Goal: Task Accomplishment & Management: Manage account settings

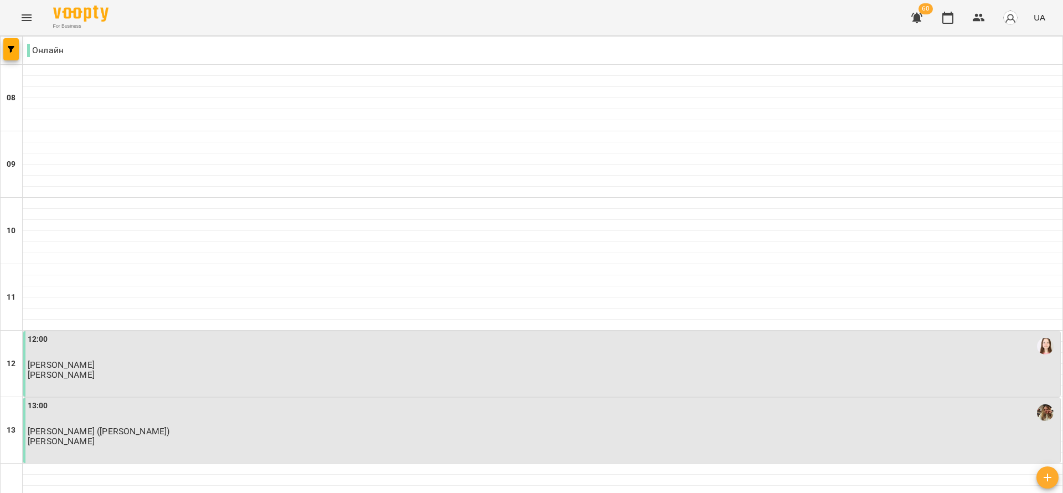
scroll to position [249, 0]
click at [619, 333] on div "12:00 [PERSON_NAME] [PERSON_NAME]" at bounding box center [543, 356] width 1031 height 47
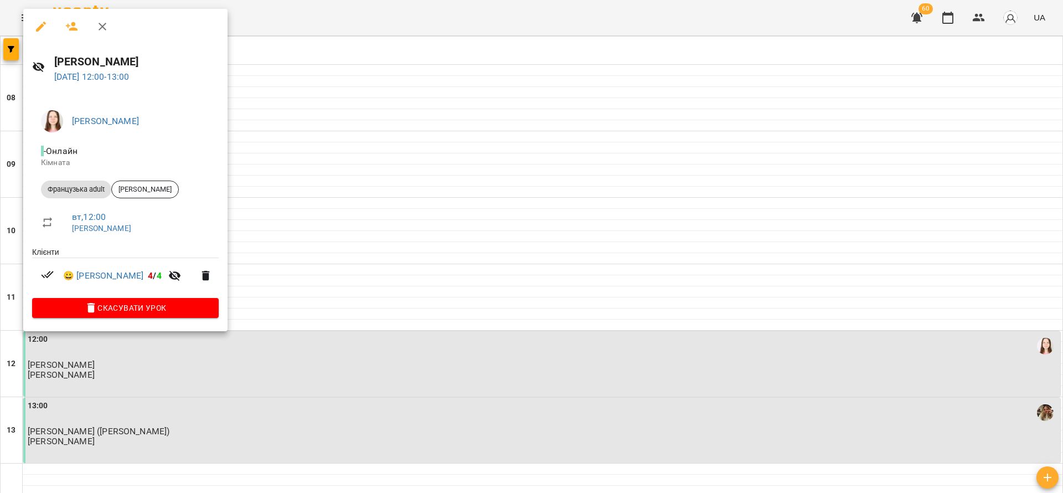
click at [11, 46] on div at bounding box center [531, 246] width 1063 height 493
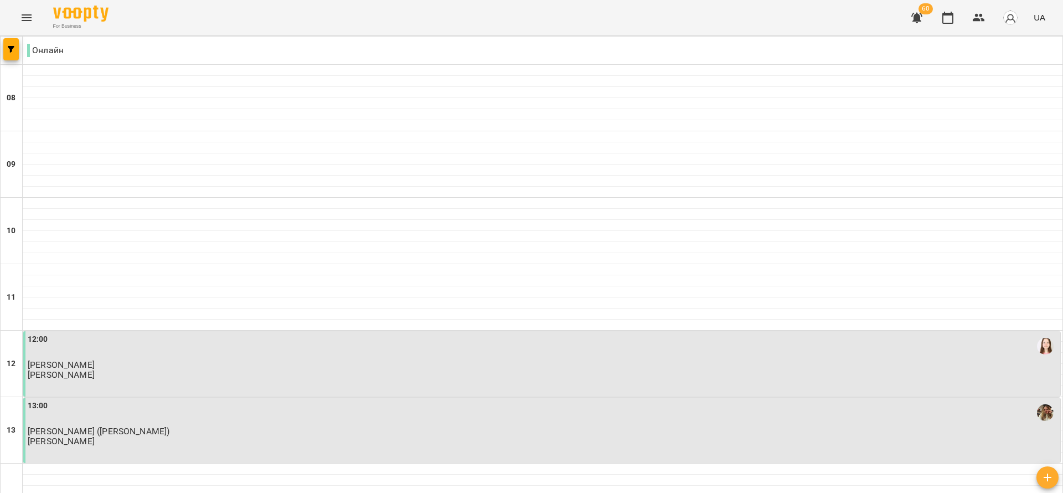
click at [11, 46] on icon "button" at bounding box center [11, 49] width 7 height 7
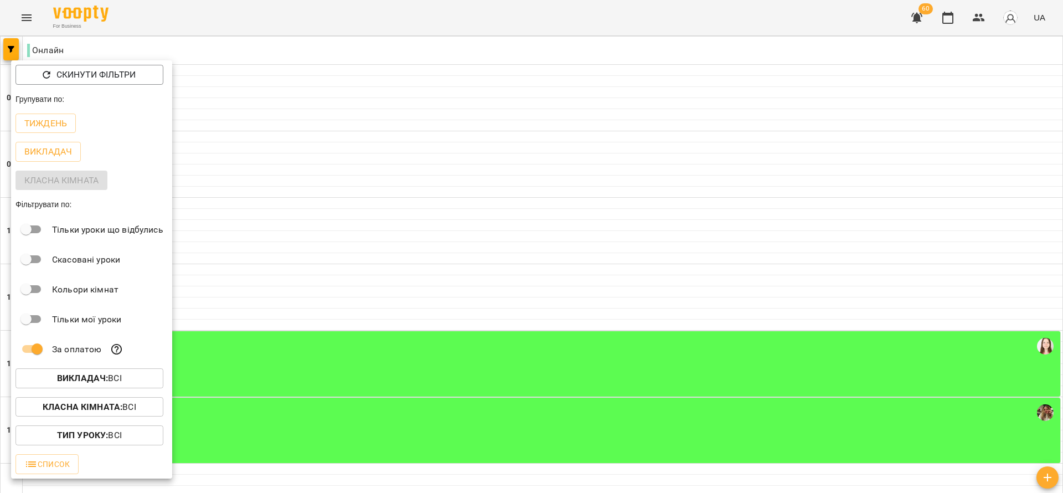
click at [344, 351] on div at bounding box center [531, 246] width 1063 height 493
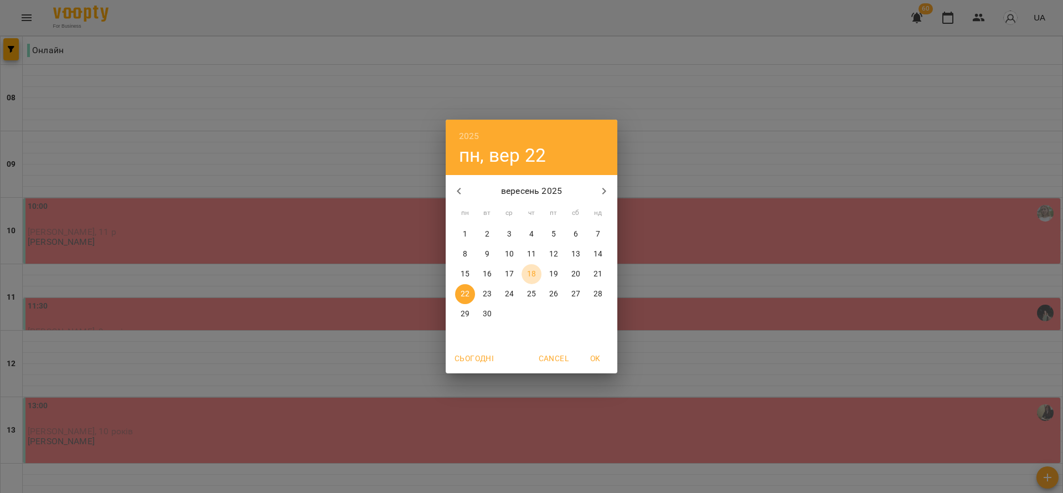
click at [534, 274] on p "18" at bounding box center [531, 274] width 9 height 11
type input "**********"
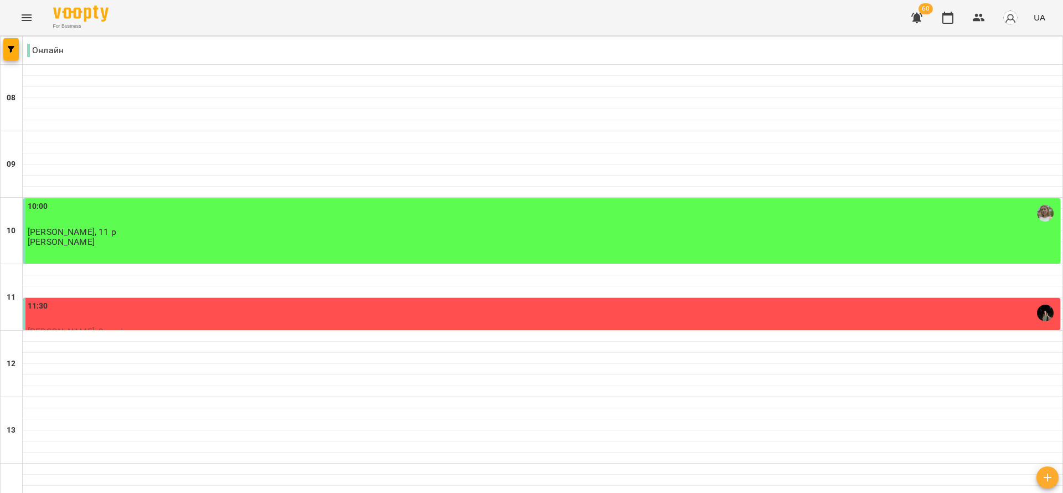
scroll to position [581, 0]
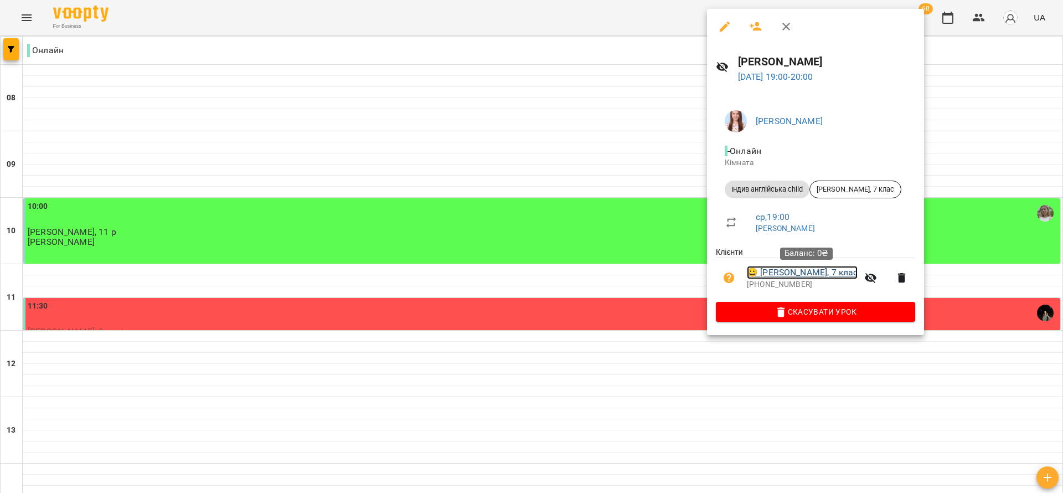
click at [800, 274] on link "😀 [PERSON_NAME], 7 клас" at bounding box center [802, 272] width 111 height 13
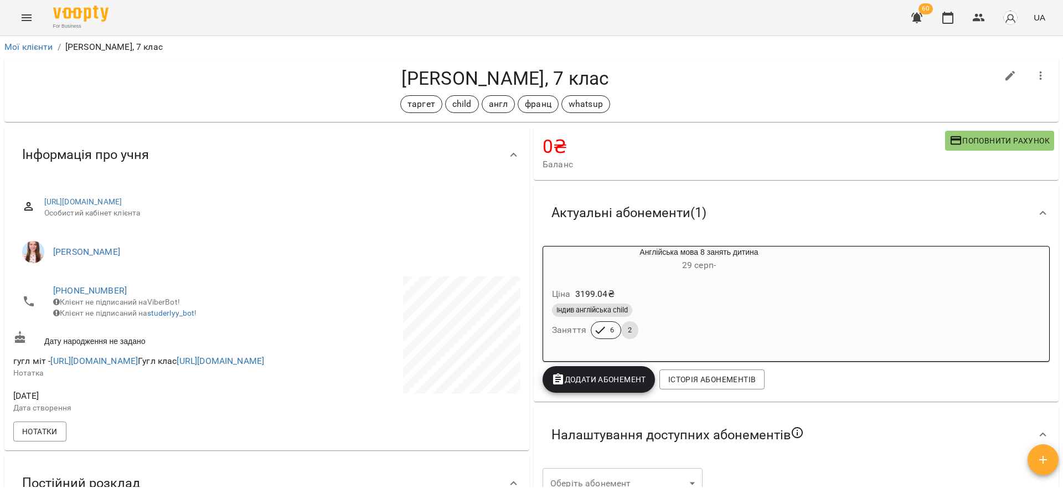
click at [739, 269] on h6 "[DATE] -" at bounding box center [699, 266] width 312 height 16
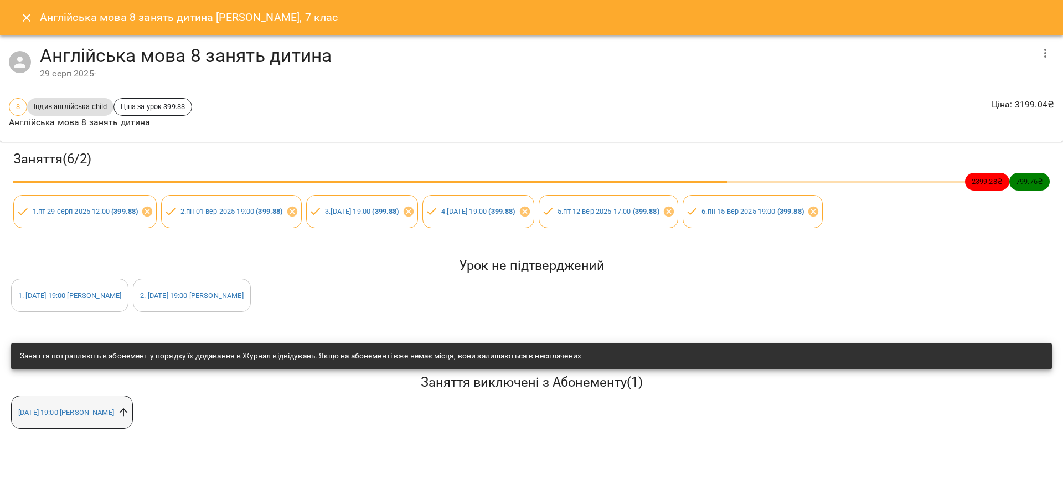
click at [130, 416] on icon at bounding box center [123, 412] width 12 height 12
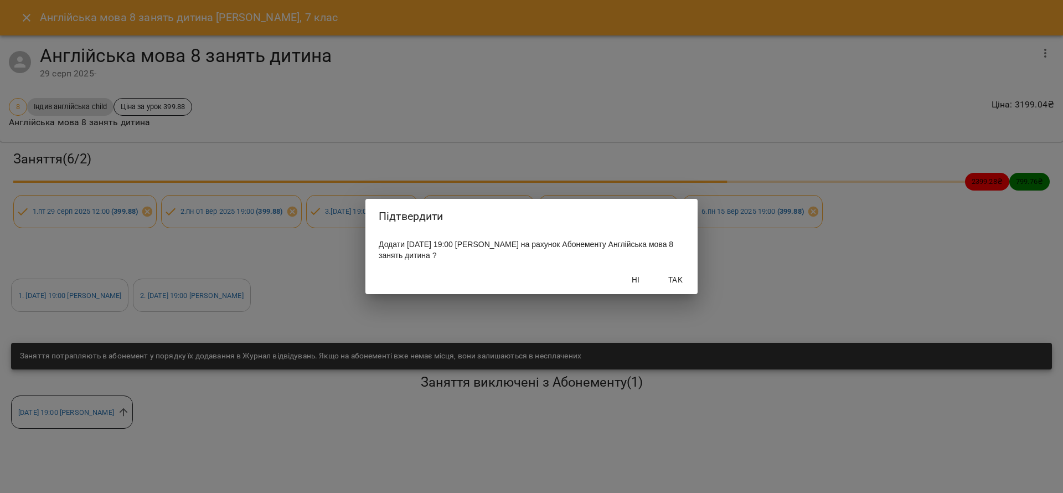
click at [677, 285] on span "Так" at bounding box center [675, 279] width 27 height 13
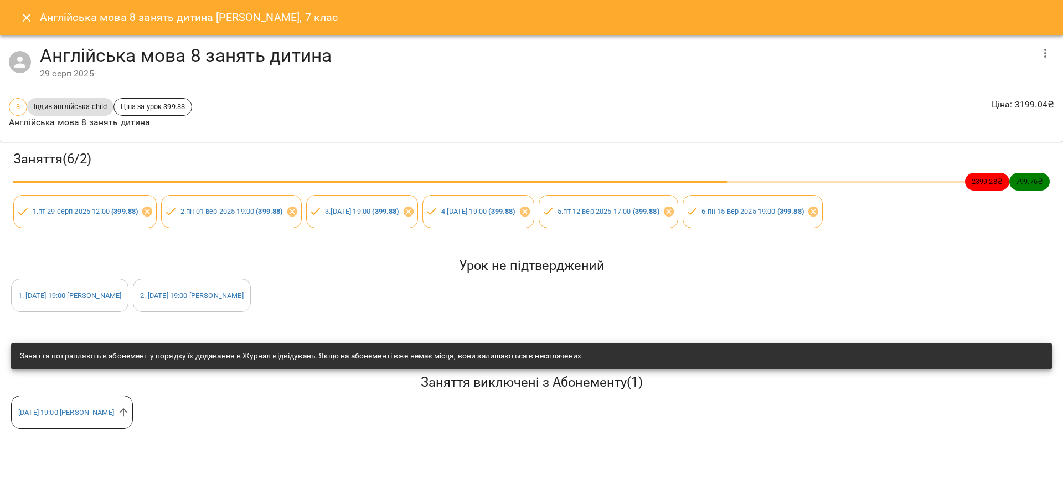
click at [24, 21] on icon "Close" at bounding box center [26, 17] width 13 height 13
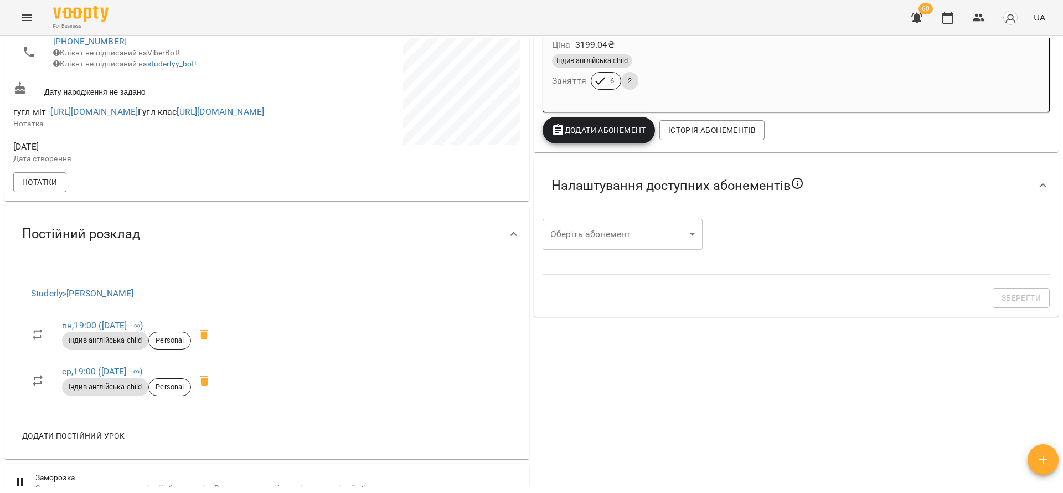
scroll to position [415, 0]
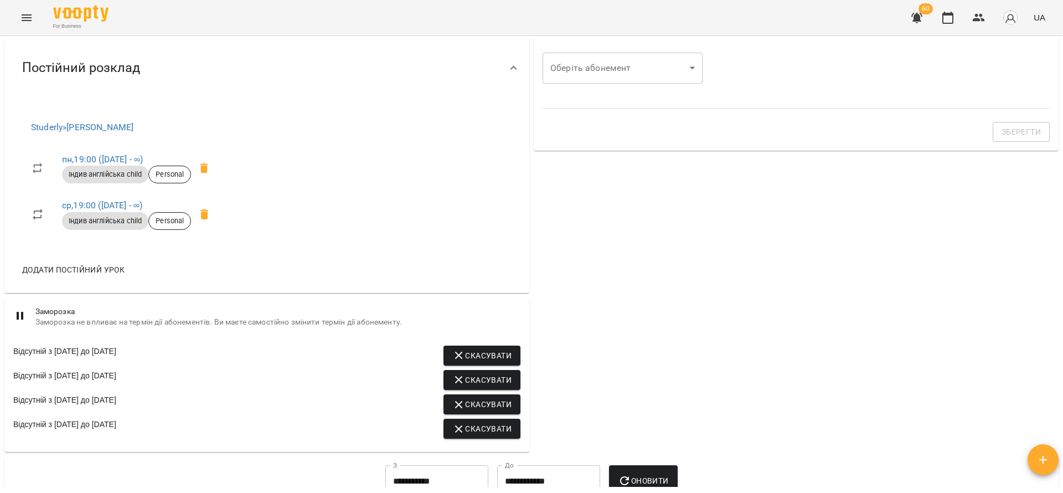
drag, startPoint x: 656, startPoint y: 322, endPoint x: 601, endPoint y: 481, distance: 168.3
click at [656, 323] on div "0 ₴ Баланс Поповнити рахунок -200.0000000000009 ₴ Абонементи 0 ₴ Іноземна мова …" at bounding box center [796, 82] width 529 height 746
